Goal: Find specific page/section: Find specific page/section

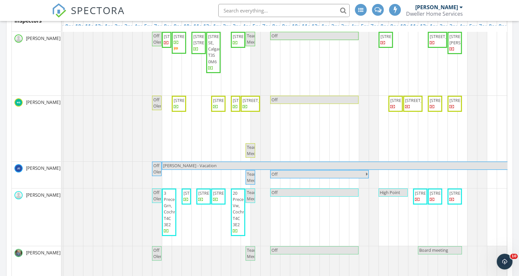
click at [263, 10] on input "text" at bounding box center [283, 10] width 131 height 13
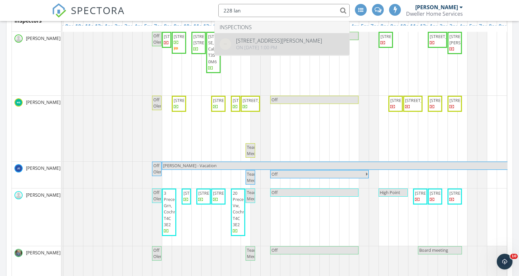
type input "228 lan"
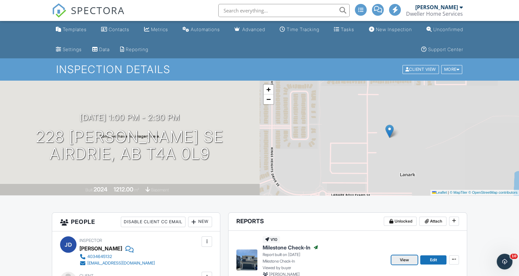
click at [406, 257] on span "View" at bounding box center [404, 260] width 9 height 7
click at [111, 7] on span "SPECTORA" at bounding box center [98, 10] width 54 height 14
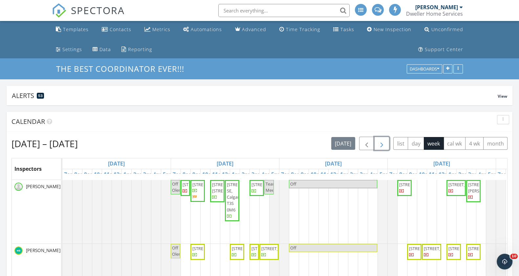
click at [382, 143] on span "button" at bounding box center [382, 144] width 8 height 8
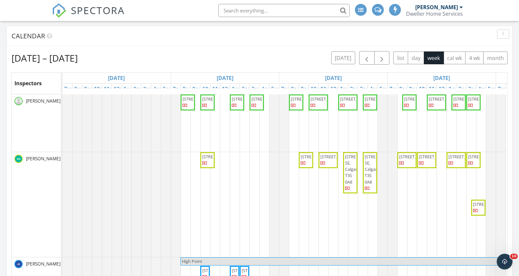
click at [100, 10] on span "SPECTORA" at bounding box center [98, 10] width 54 height 14
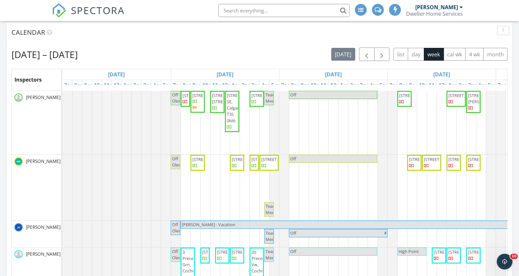
scroll to position [90, 0]
